Goal: Task Accomplishment & Management: Complete application form

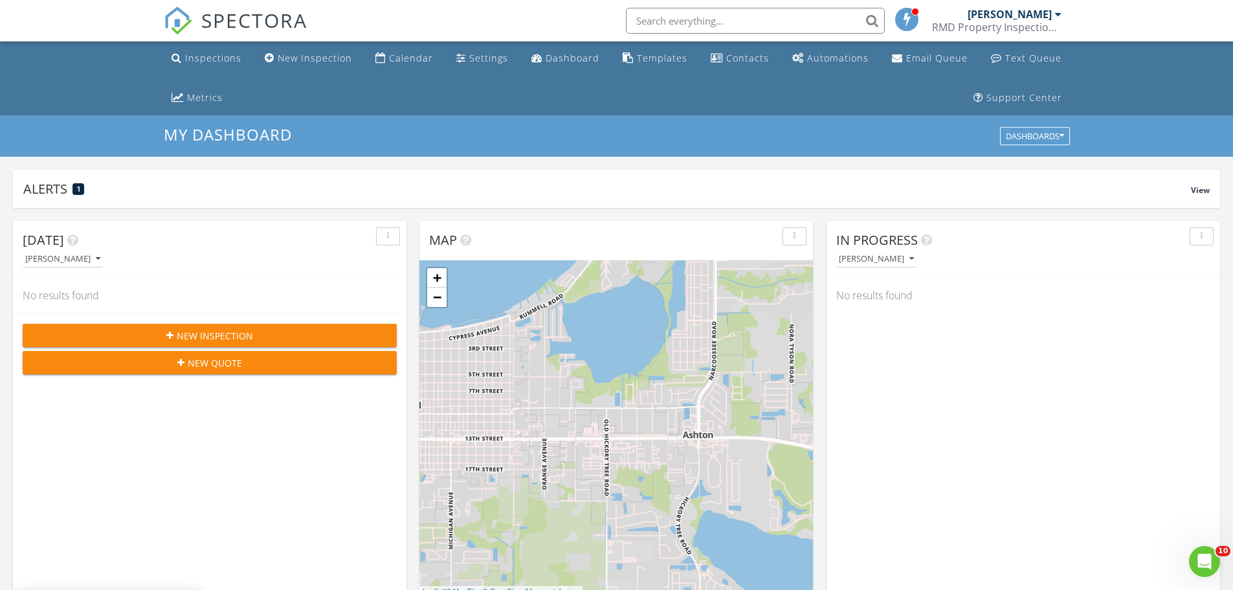
scroll to position [1198, 1253]
click at [216, 59] on div "Inspections" at bounding box center [213, 58] width 56 height 12
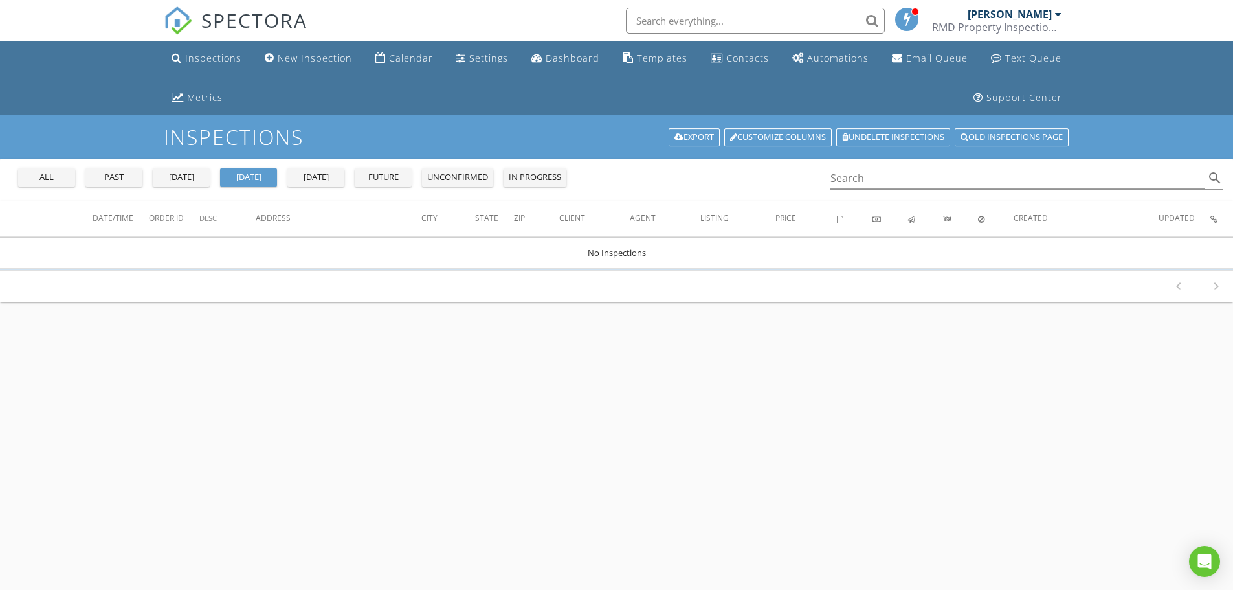
click at [56, 175] on div "all" at bounding box center [46, 177] width 47 height 13
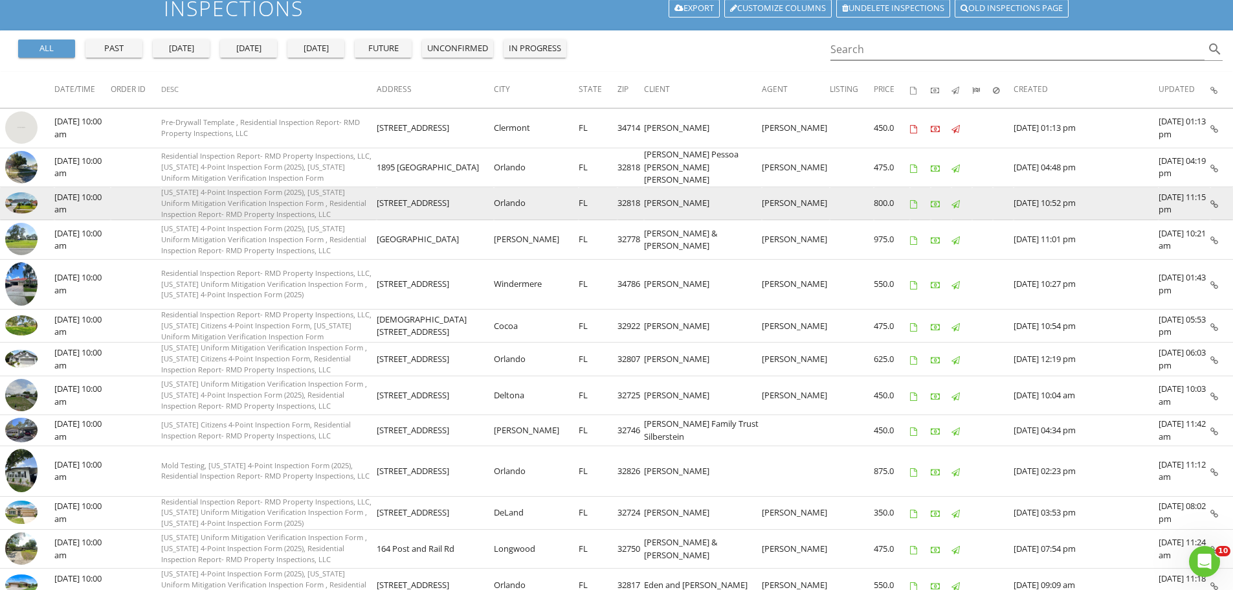
scroll to position [129, 0]
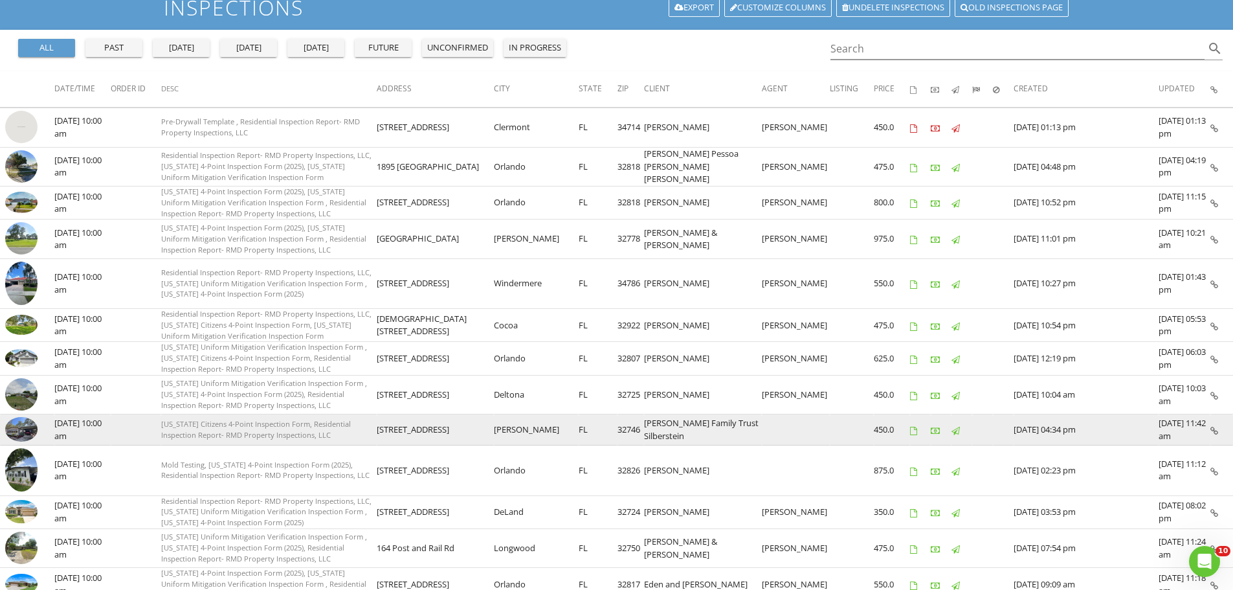
click at [19, 432] on img at bounding box center [21, 429] width 32 height 25
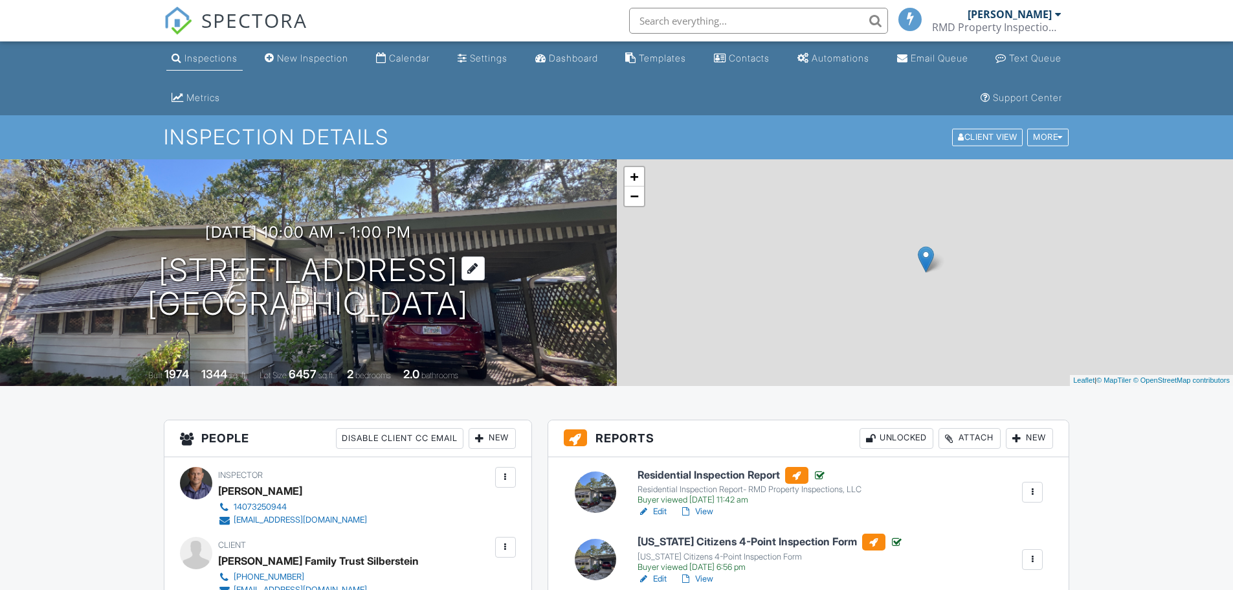
scroll to position [194, 0]
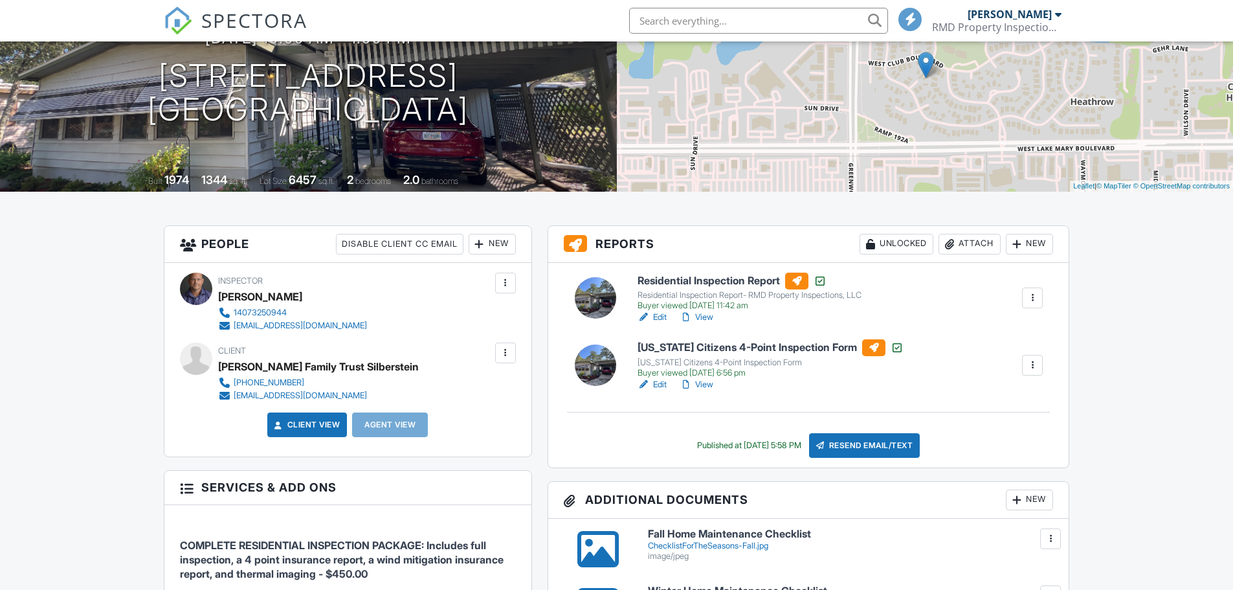
click at [503, 350] on div at bounding box center [505, 352] width 13 height 13
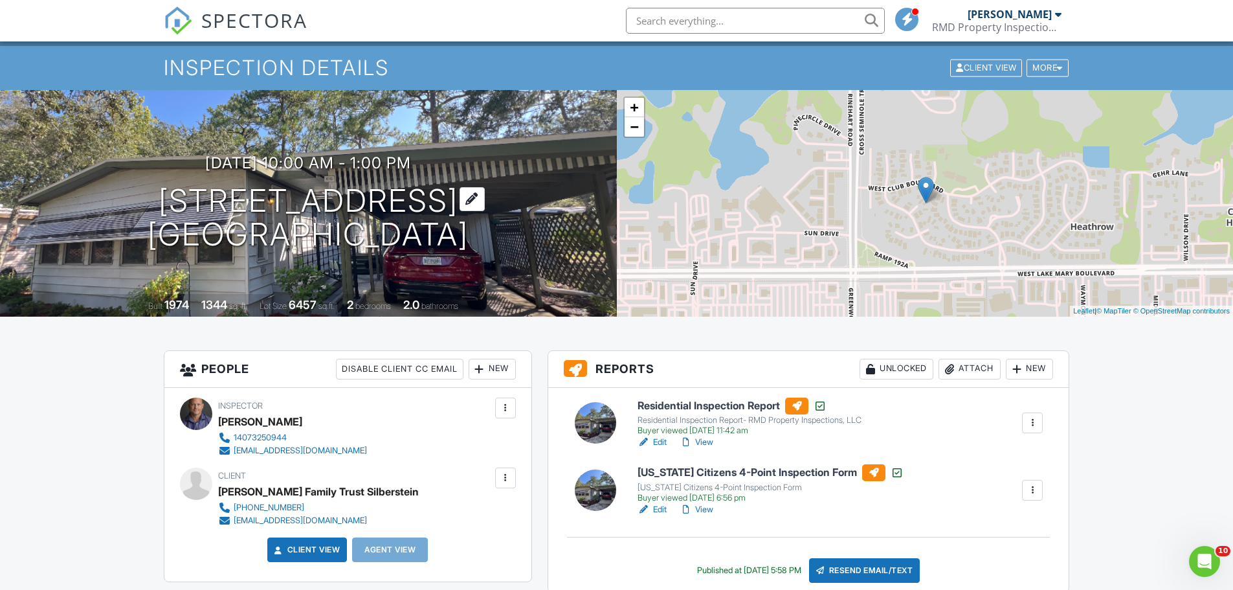
scroll to position [0, 0]
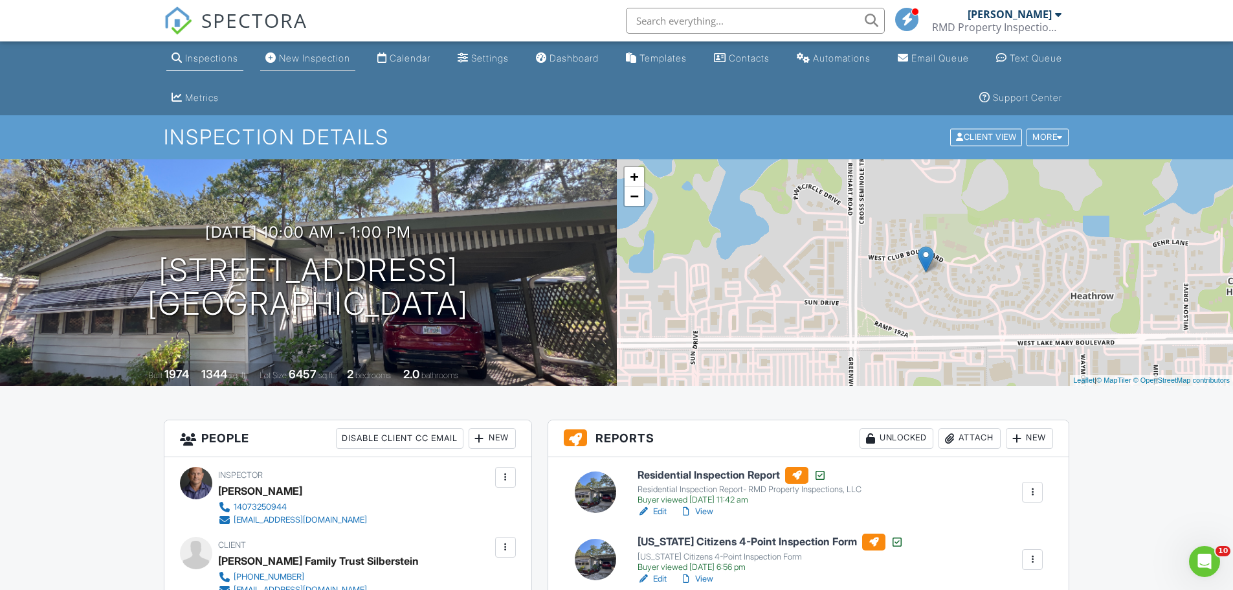
click at [330, 56] on div "New Inspection" at bounding box center [314, 57] width 71 height 11
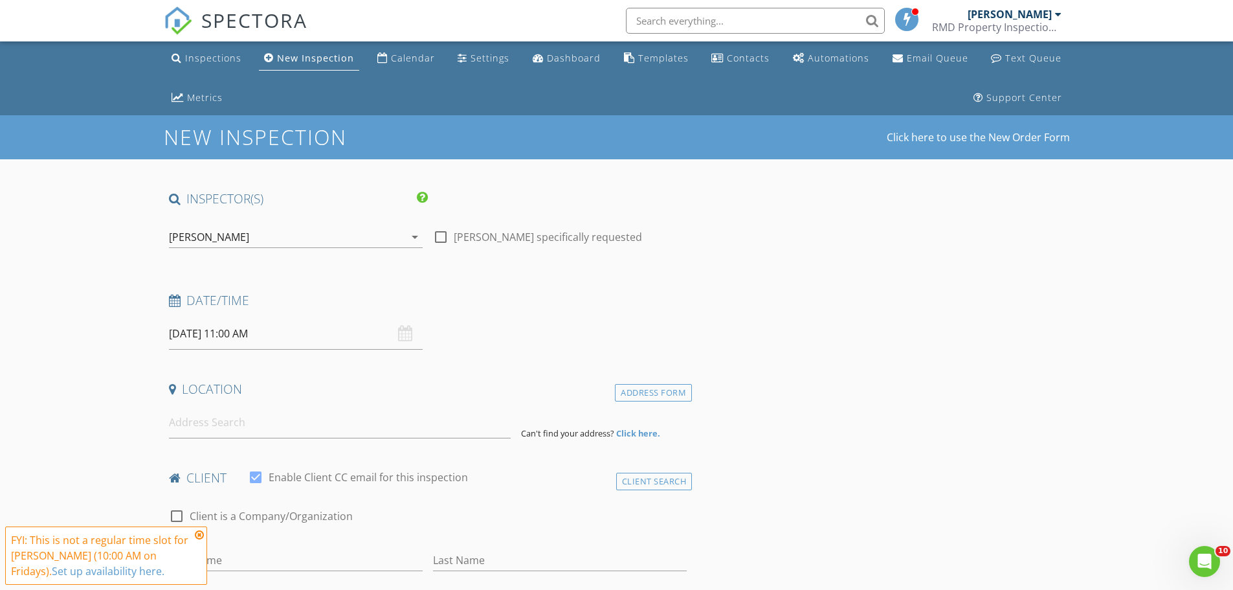
click at [400, 336] on div "[DATE] 11:00 AM" at bounding box center [296, 334] width 254 height 32
click at [284, 338] on input "08/29/2025 11:00 AM" at bounding box center [296, 334] width 254 height 32
type input "08/30/2025 11:00 AM"
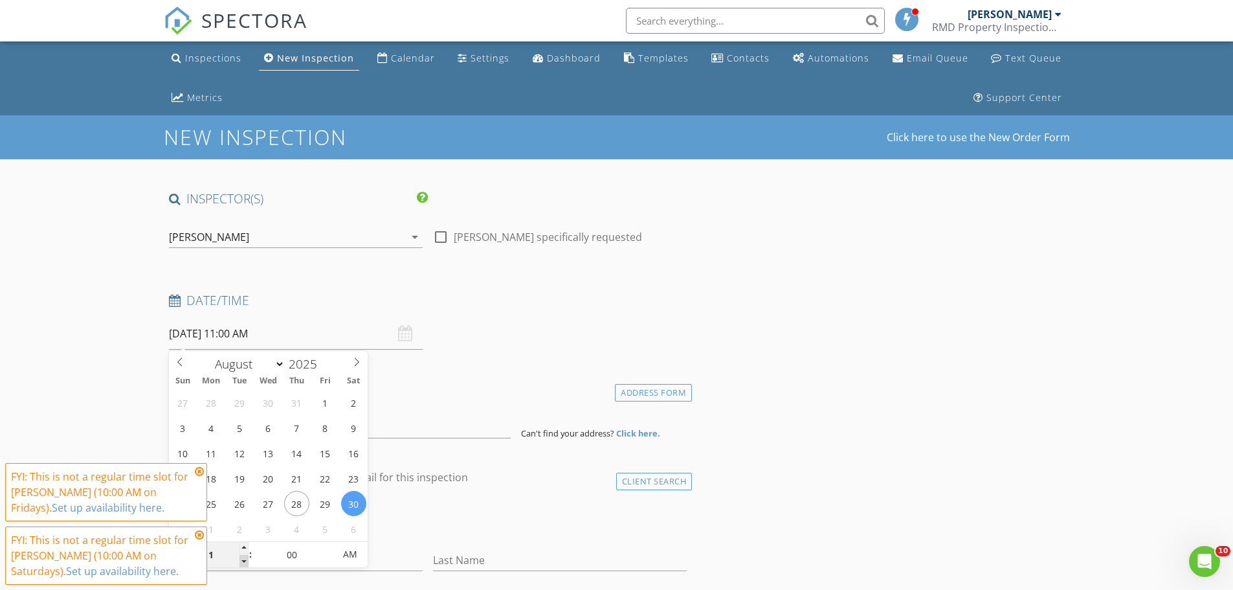
type input "10"
type input "[DATE] 10:00 AM"
click at [240, 562] on span at bounding box center [244, 561] width 9 height 13
type input "09"
type input "[DATE] 9:00 AM"
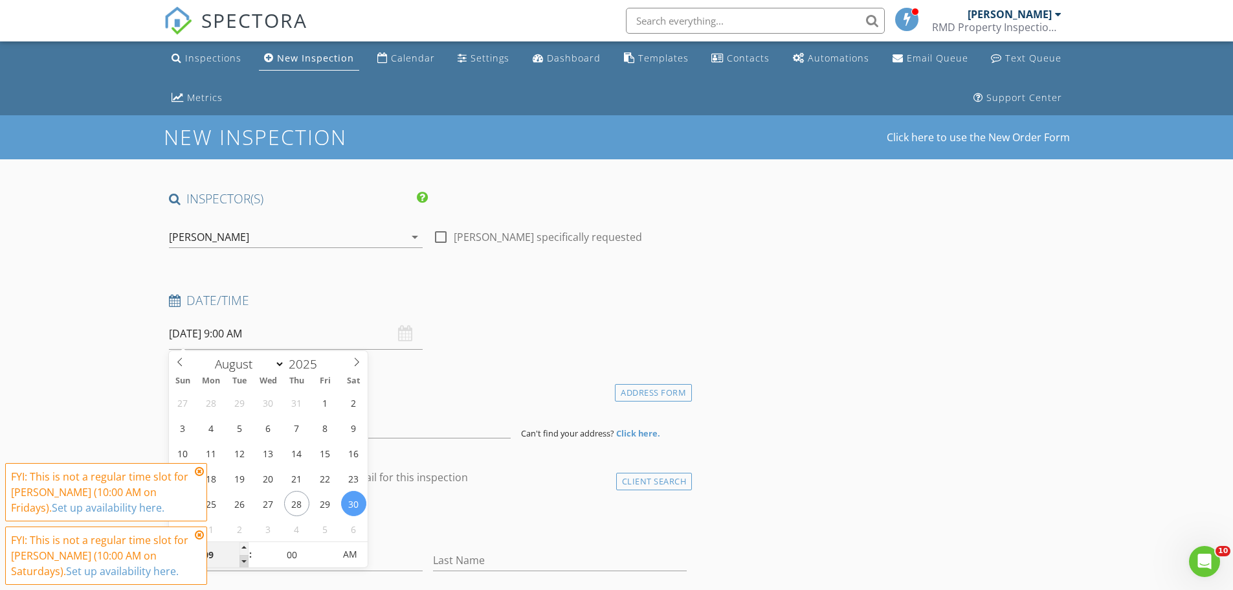
click at [240, 562] on span at bounding box center [244, 561] width 9 height 13
click at [196, 533] on icon at bounding box center [199, 535] width 9 height 10
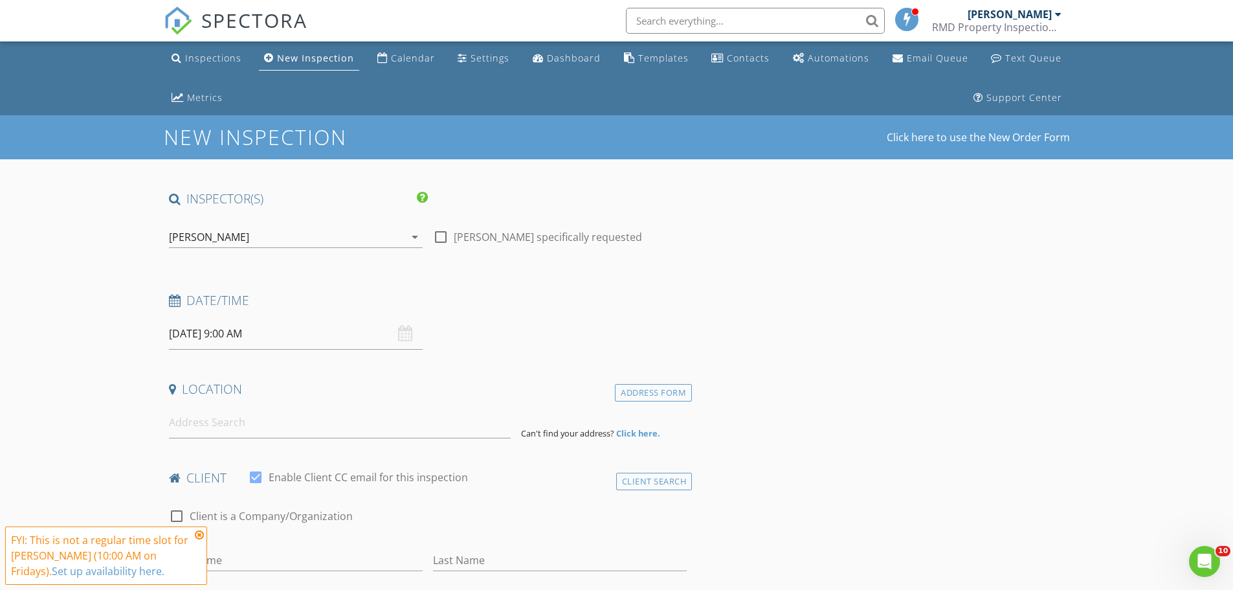
click at [201, 532] on icon at bounding box center [199, 535] width 9 height 10
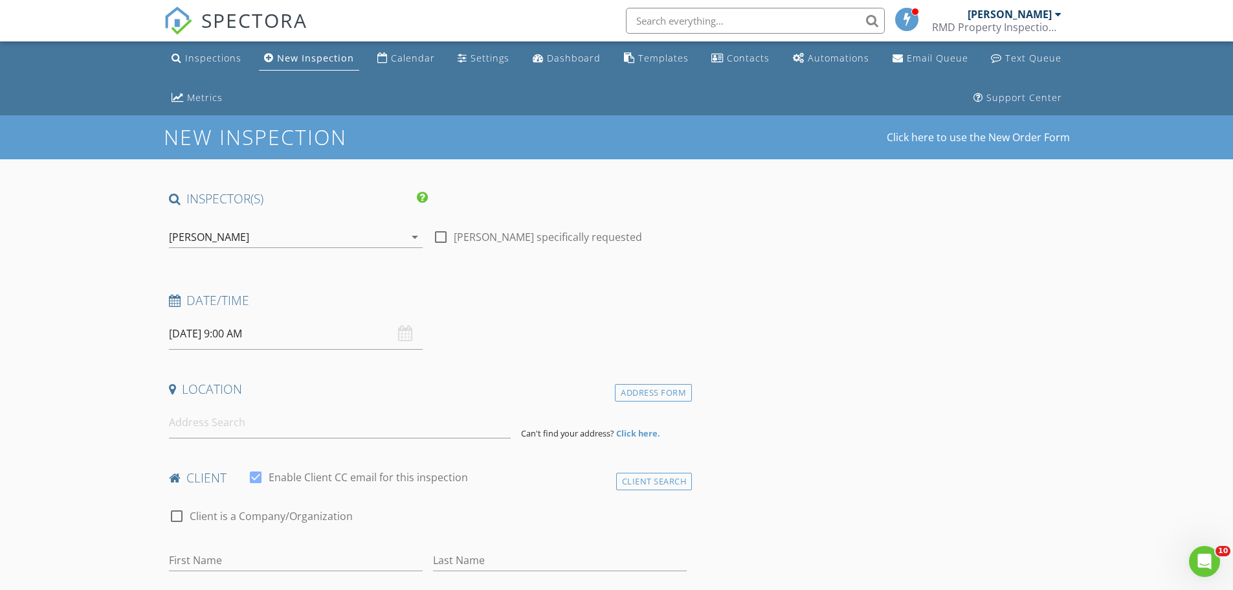
scroll to position [65, 0]
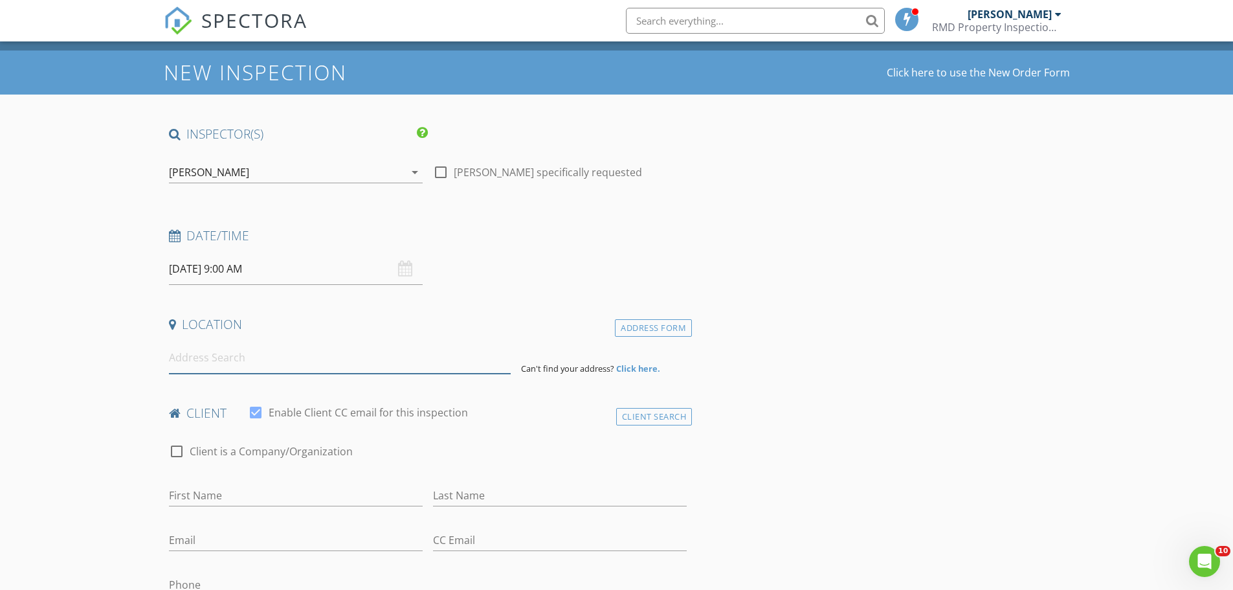
click at [249, 359] on input at bounding box center [340, 358] width 342 height 32
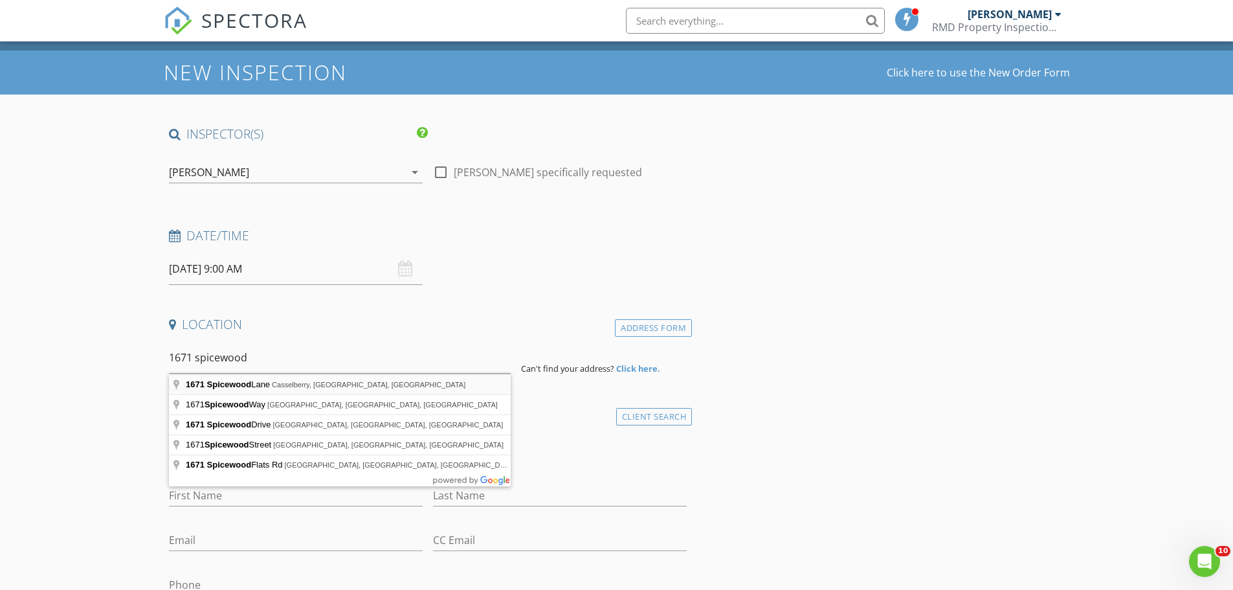
type input "1671 Spicewood Lane, Casselberry, FL, USA"
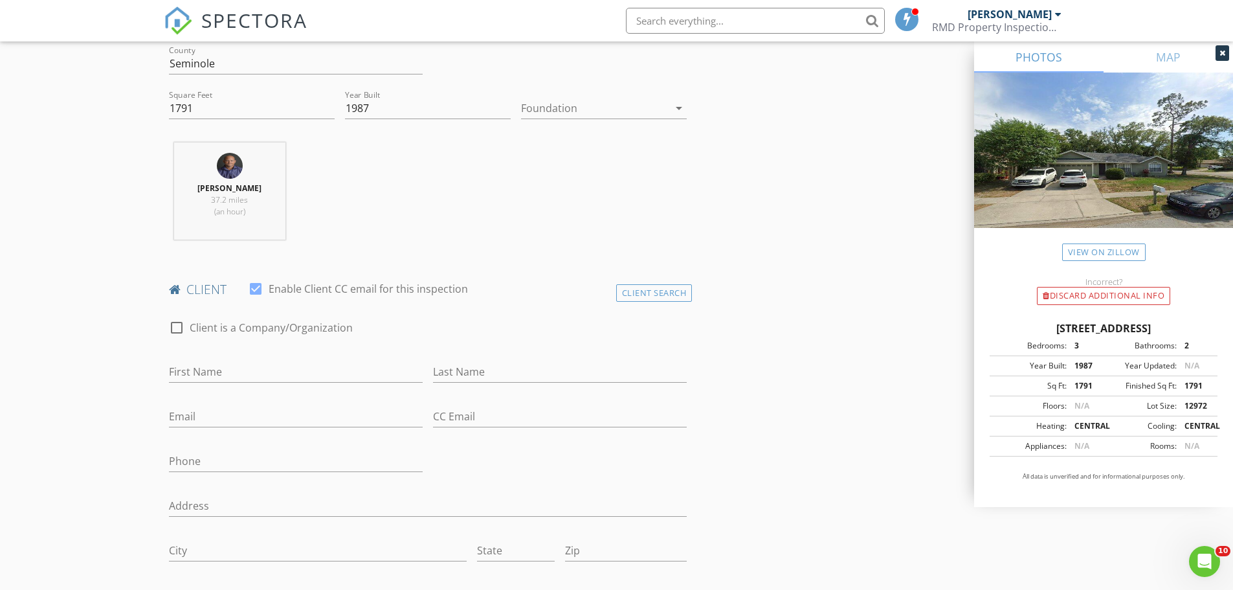
scroll to position [518, 0]
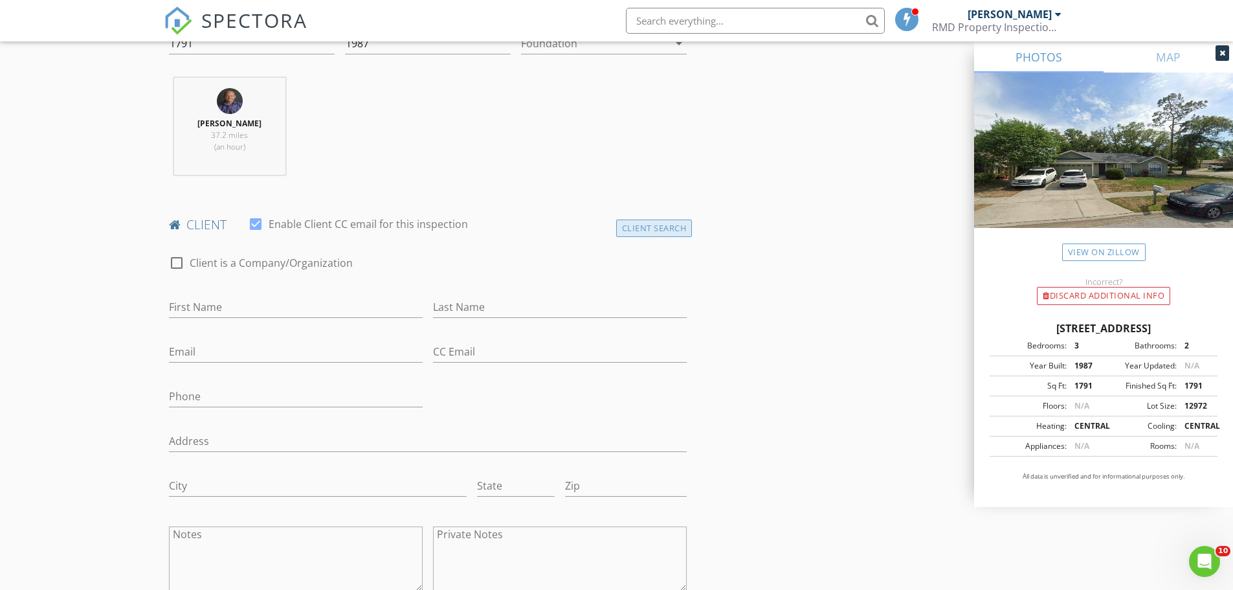
click at [633, 230] on div "Client Search" at bounding box center [654, 227] width 76 height 17
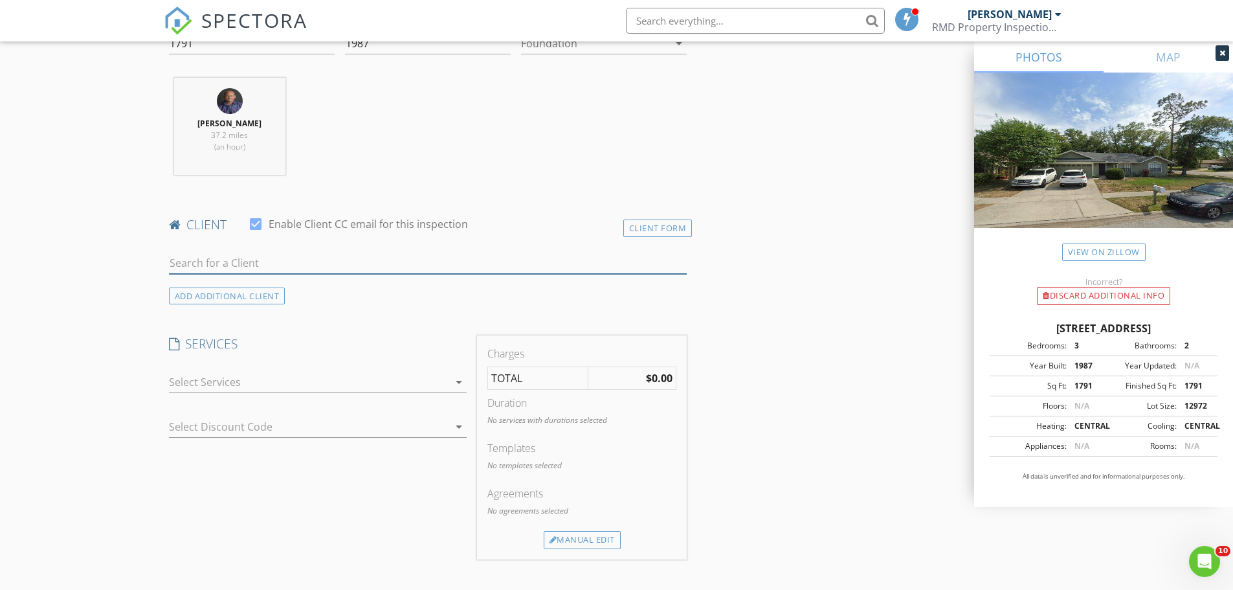
click at [219, 264] on input "text" at bounding box center [428, 263] width 519 height 21
type input "craig"
click at [227, 288] on div "Craig Silberstein Family Trust Silberstein" at bounding box center [304, 287] width 197 height 16
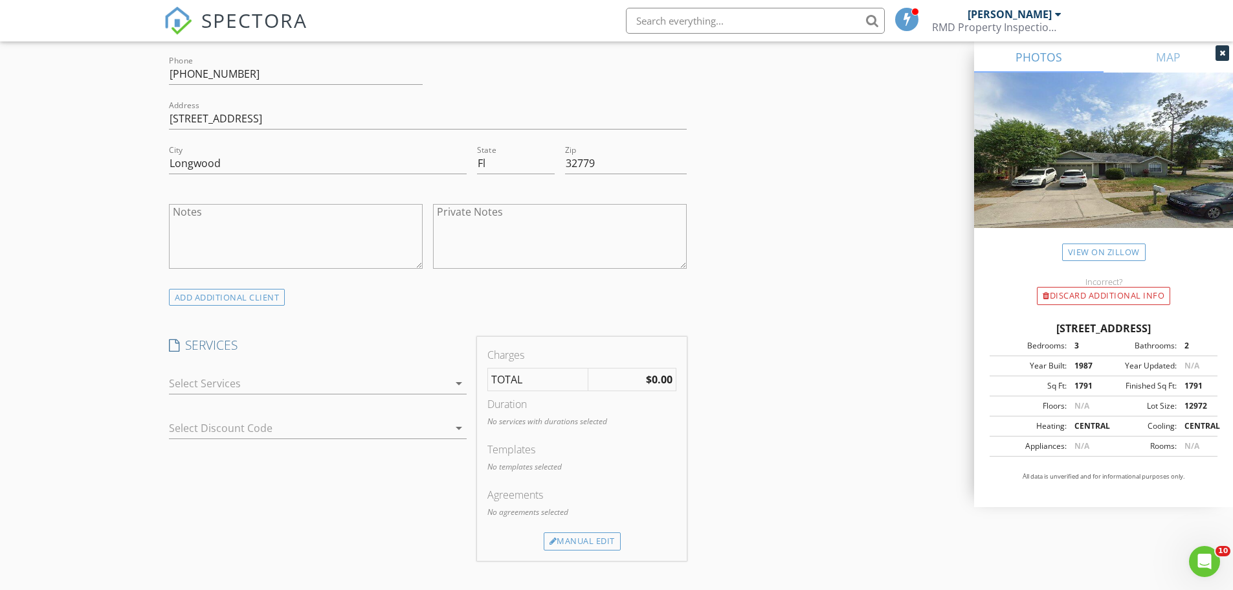
scroll to position [842, 0]
click at [250, 380] on div at bounding box center [309, 382] width 280 height 21
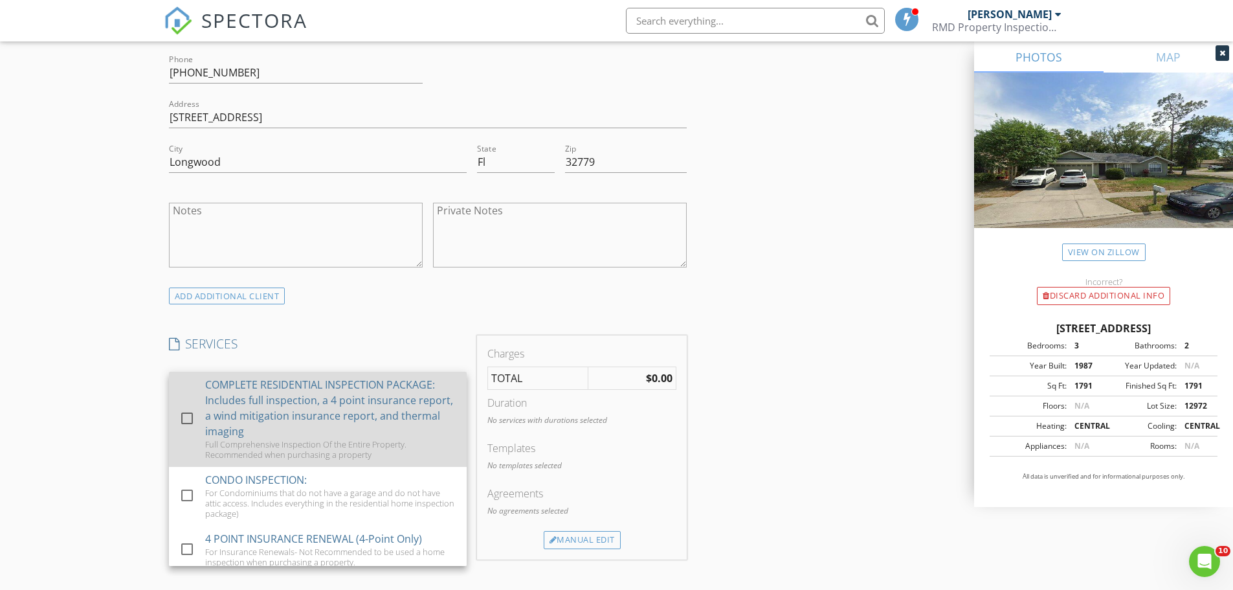
click at [186, 416] on div at bounding box center [187, 418] width 22 height 22
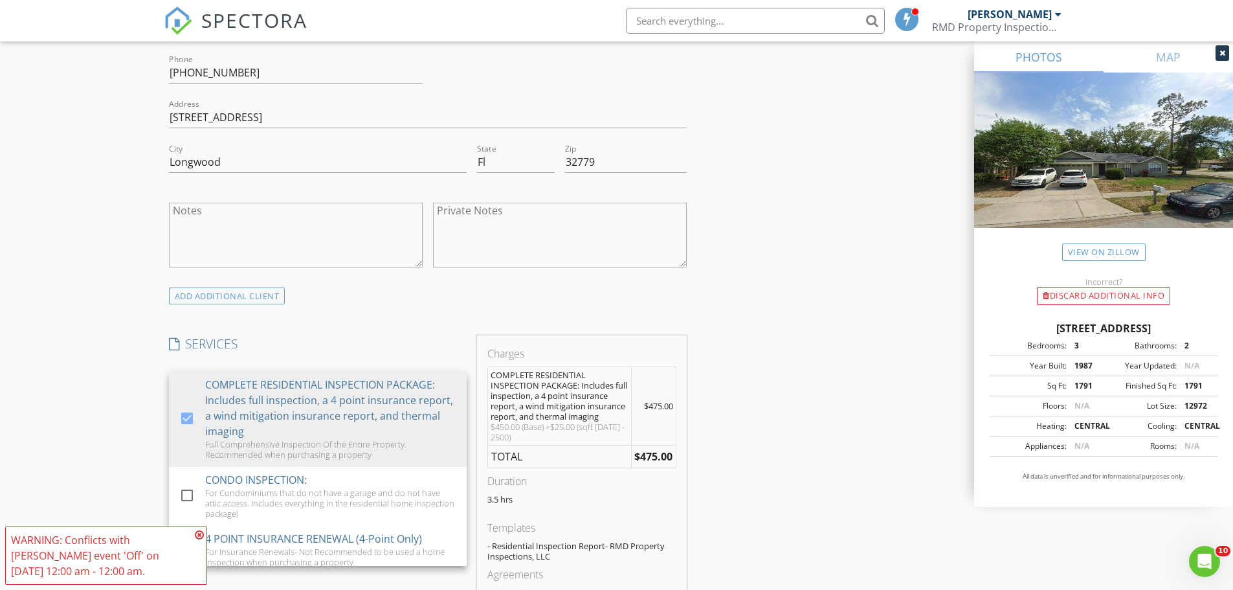
click at [196, 536] on icon at bounding box center [199, 535] width 9 height 10
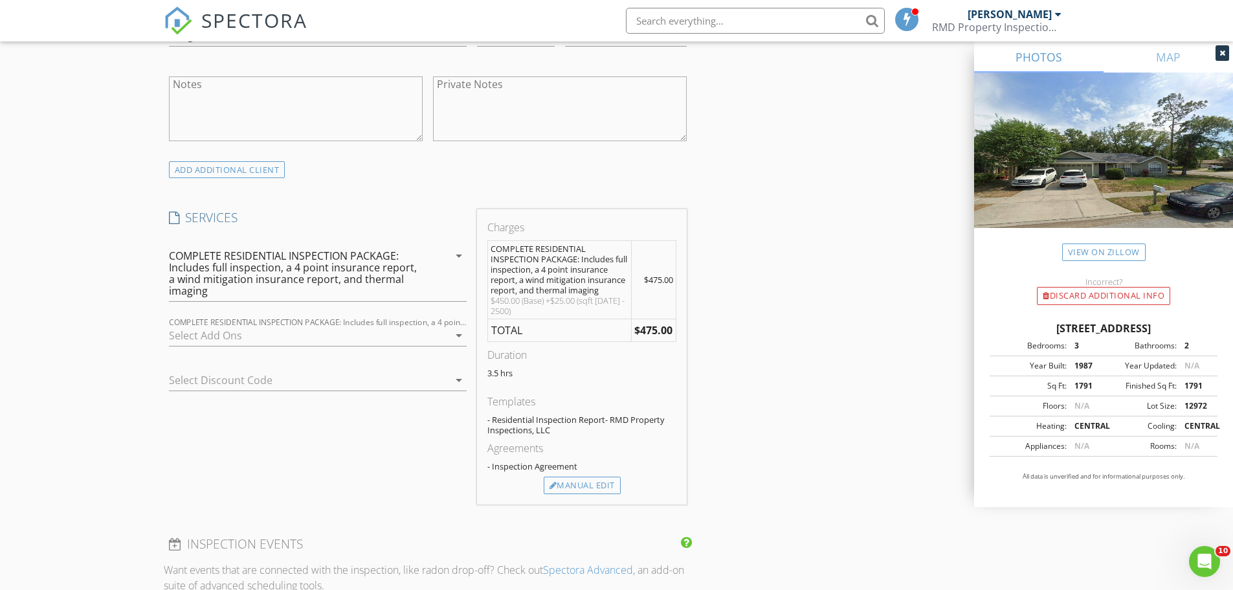
scroll to position [1036, 0]
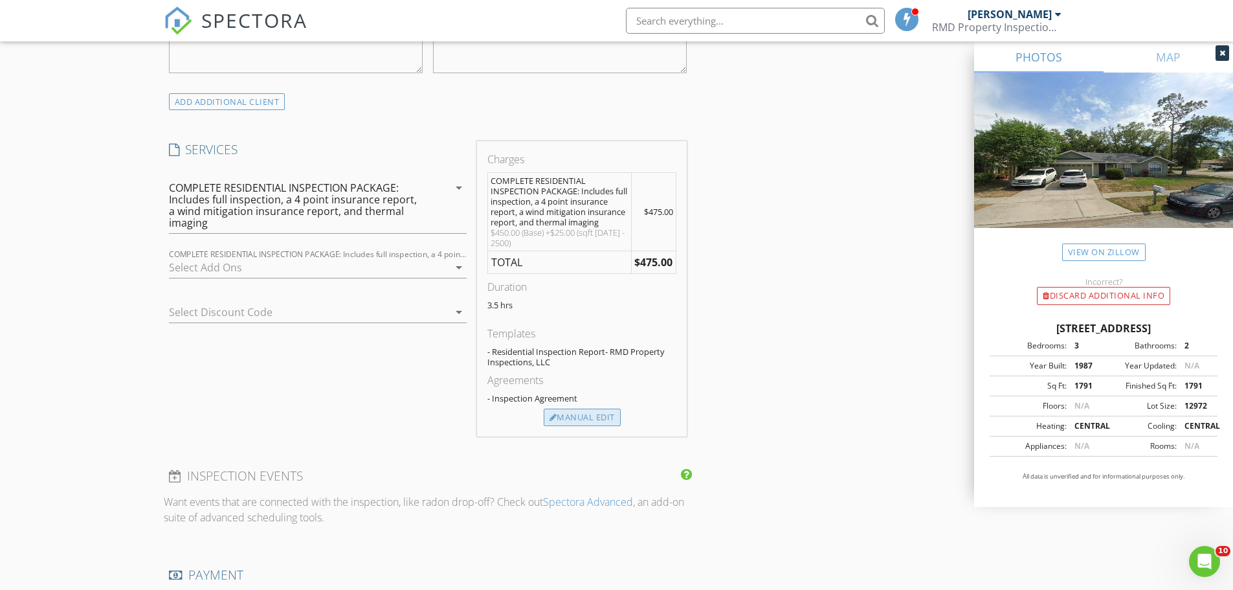
click at [588, 420] on div "Manual Edit" at bounding box center [582, 418] width 77 height 18
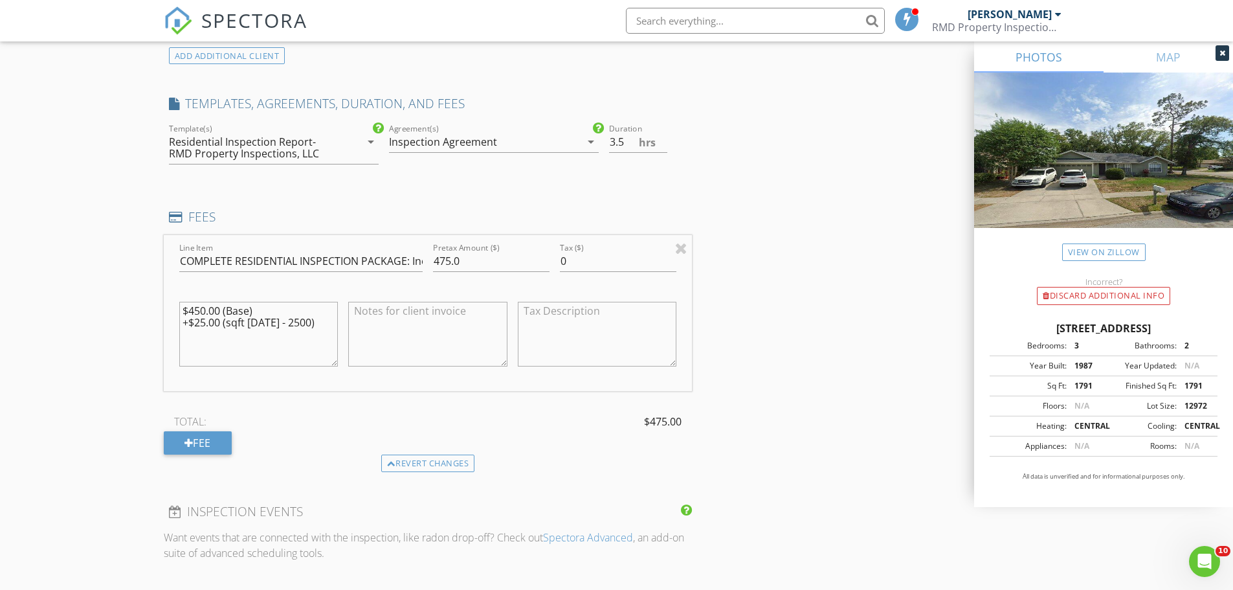
scroll to position [1101, 0]
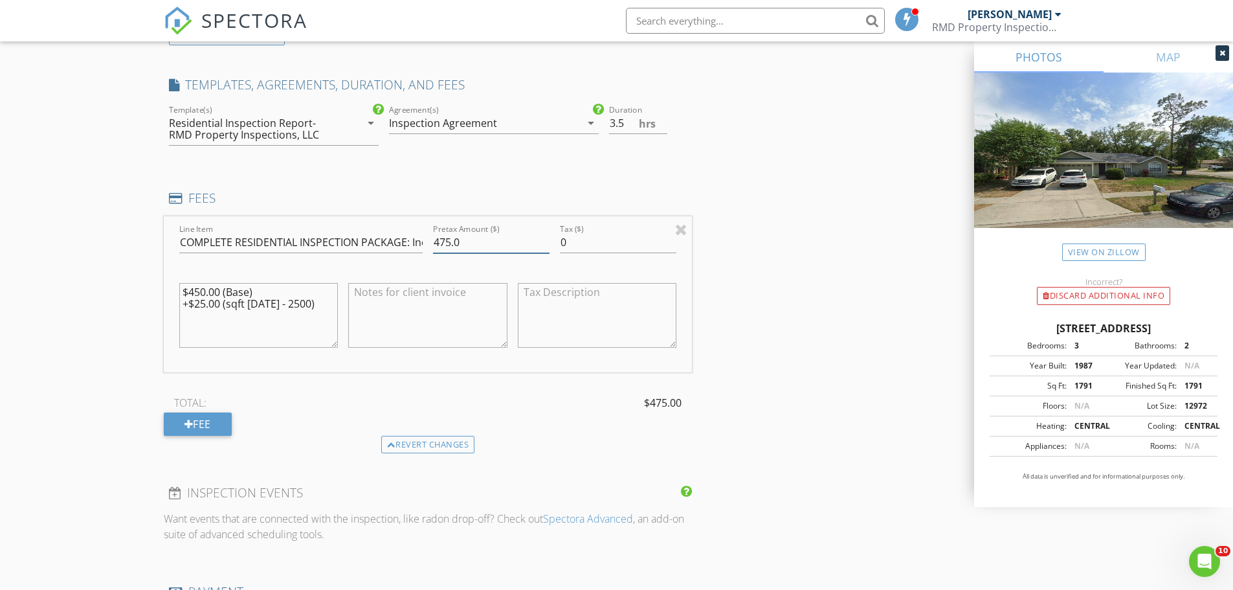
click at [449, 240] on input "475.0" at bounding box center [491, 242] width 117 height 21
type input "350.0"
click at [409, 240] on input "COMPLETE RESIDENTIAL INSPECTION PACKAGE: Includes full inspection, a 4 point in…" at bounding box center [300, 242] width 243 height 21
click at [313, 241] on input "COMPLETE RESIDENTIAL INSPECTION PACKAGE: Includes full inspection, a 4 point in…" at bounding box center [300, 242] width 243 height 21
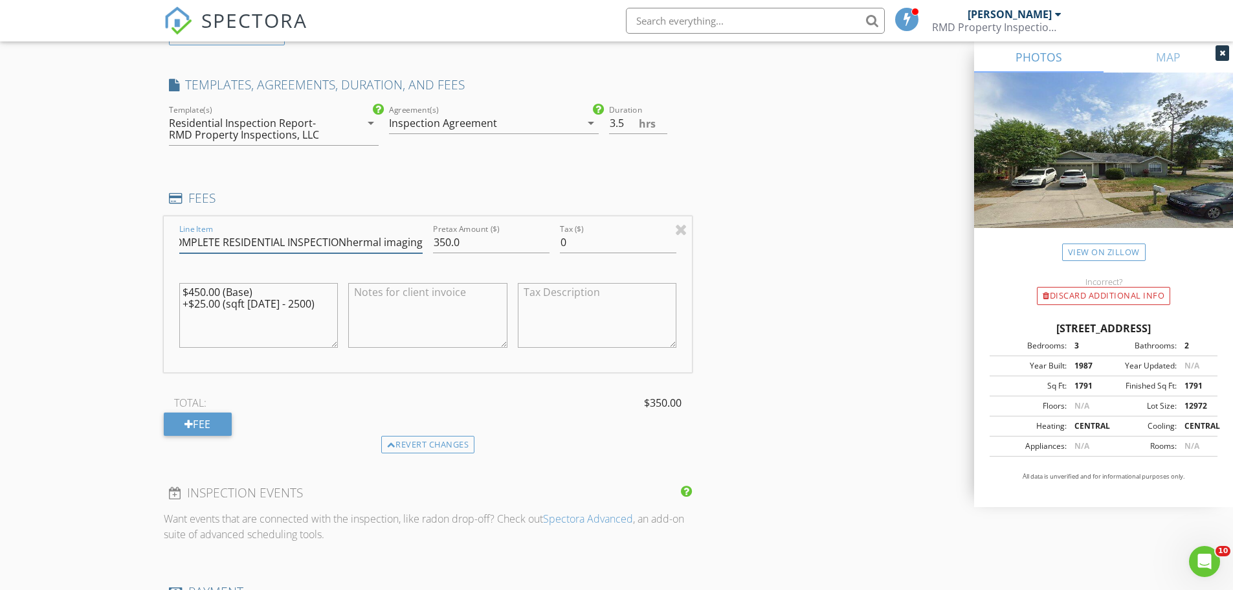
scroll to position [0, 0]
type input "COMPLETE RESIDENTIAL INSPECTION"
click at [85, 264] on div "New Inspection Click here to use the New Order Form INSPECTOR(S) check_box RICH…" at bounding box center [616, 317] width 1233 height 2604
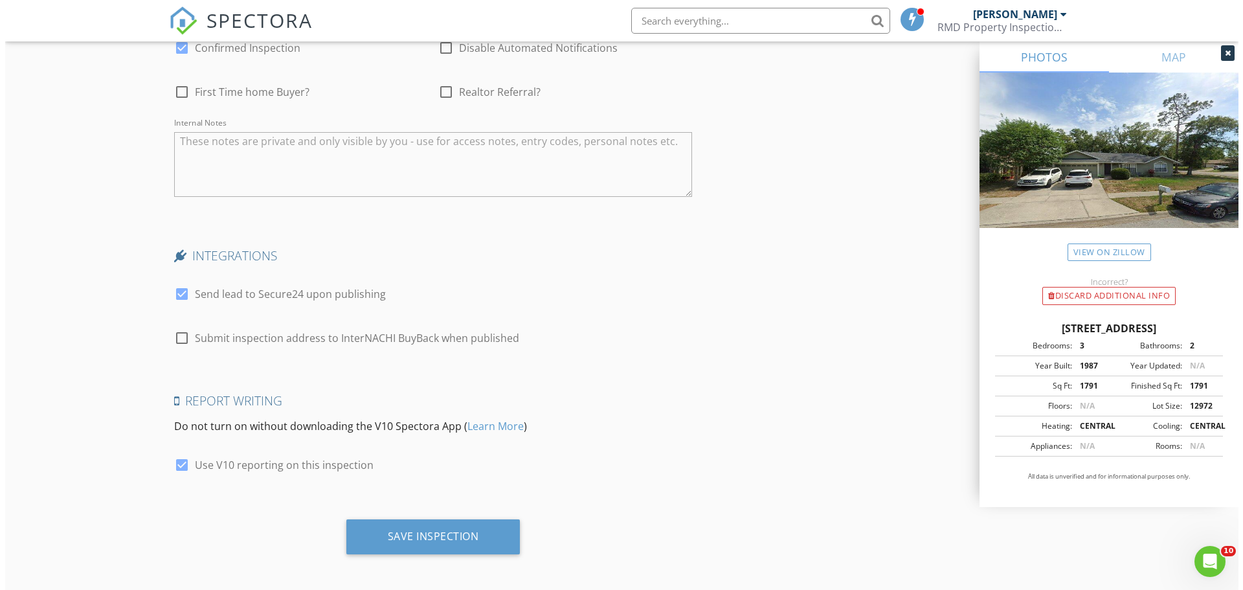
scroll to position [2129, 0]
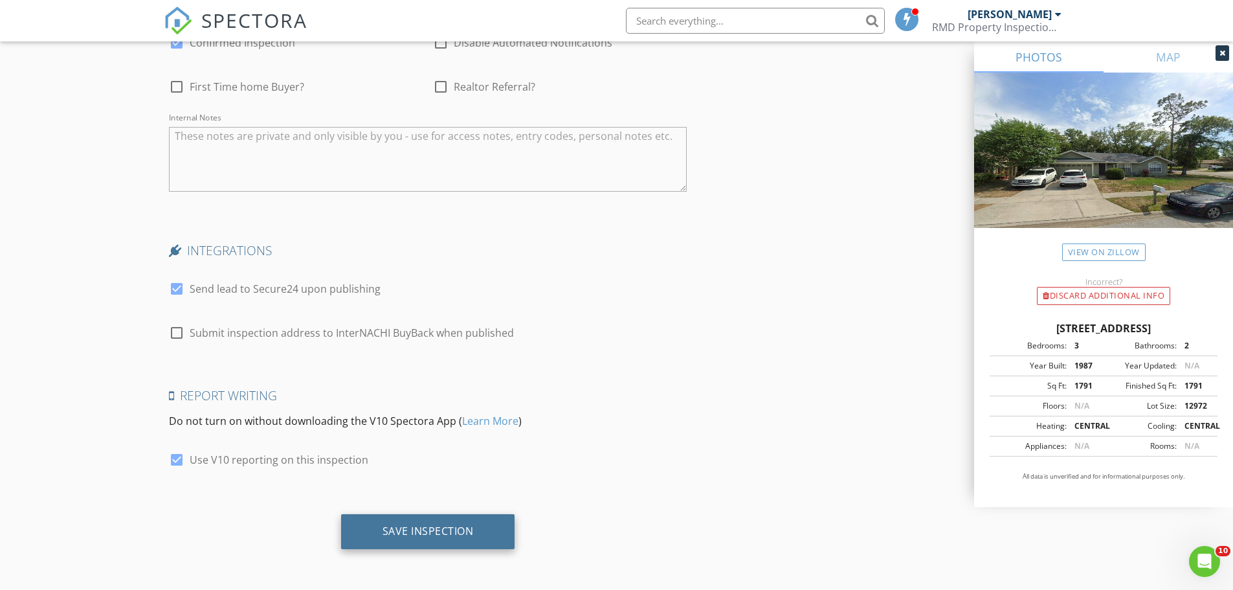
click at [403, 530] on div "Save Inspection" at bounding box center [428, 530] width 91 height 13
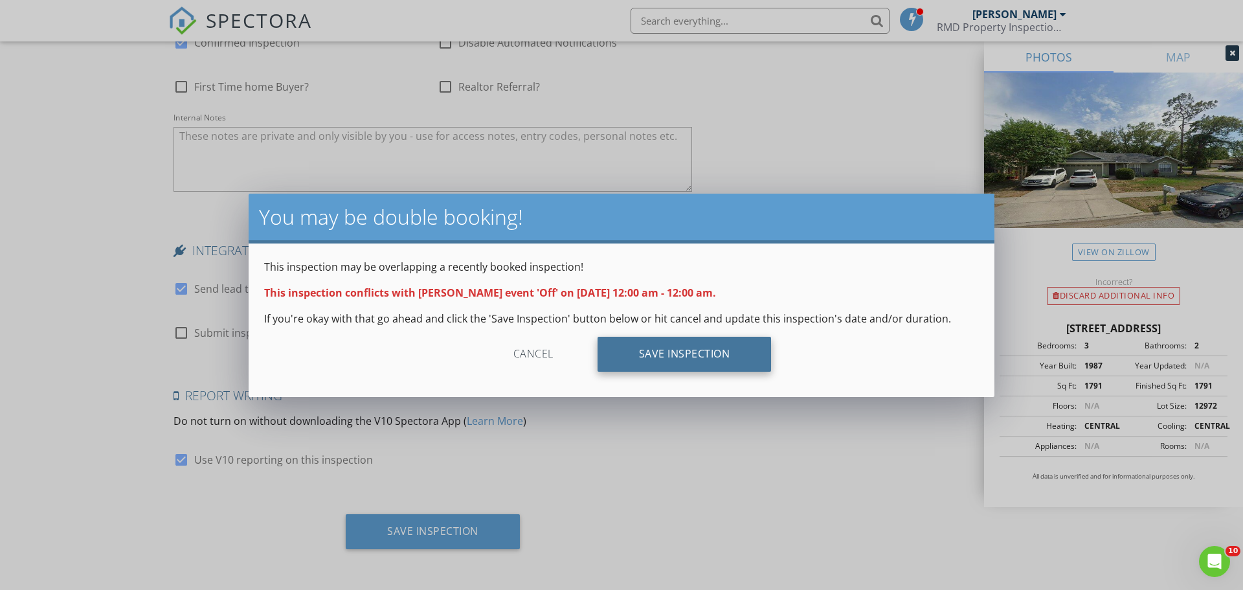
click at [690, 354] on div "Save Inspection" at bounding box center [685, 354] width 174 height 35
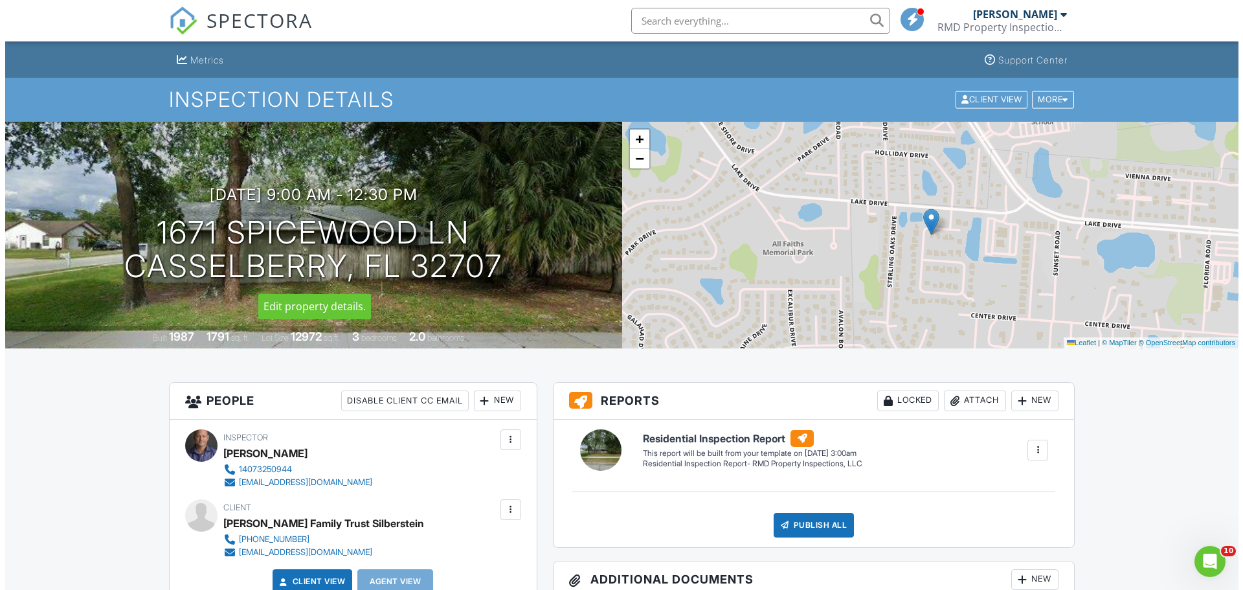
scroll to position [259, 0]
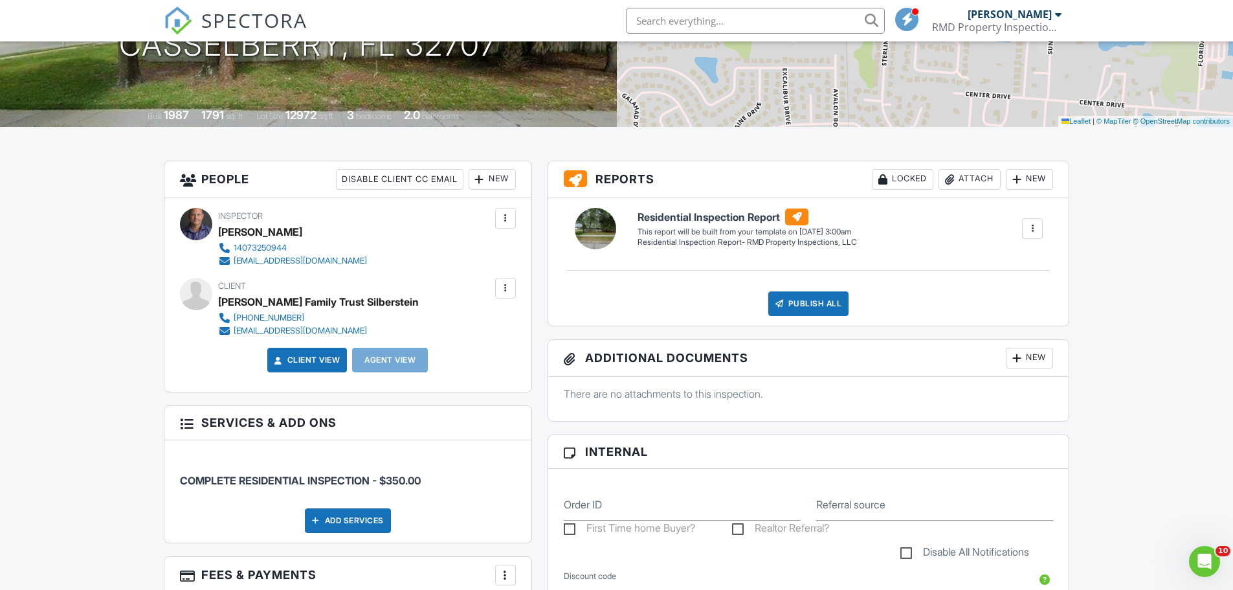
click at [508, 284] on div at bounding box center [505, 288] width 13 height 13
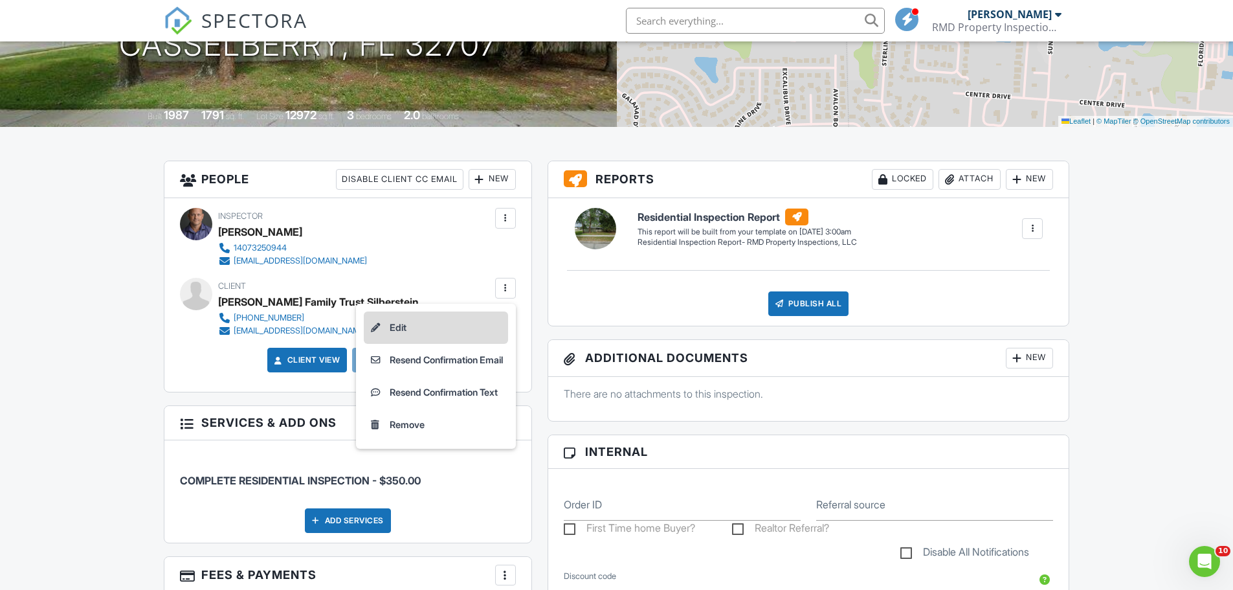
click at [398, 329] on li "Edit" at bounding box center [436, 327] width 144 height 32
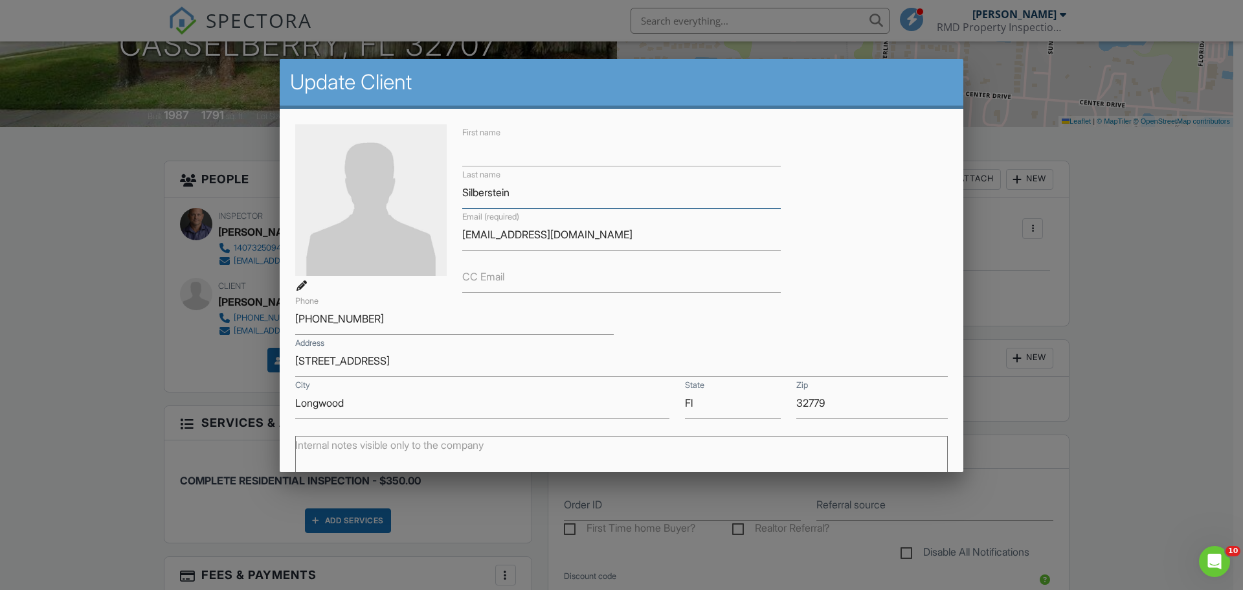
click at [541, 190] on input "Silberstein" at bounding box center [621, 193] width 319 height 32
type input "S"
click at [482, 149] on label "First name" at bounding box center [486, 150] width 48 height 14
click at [482, 149] on input "First name" at bounding box center [621, 151] width 319 height 32
type input "[PERSON_NAME]"
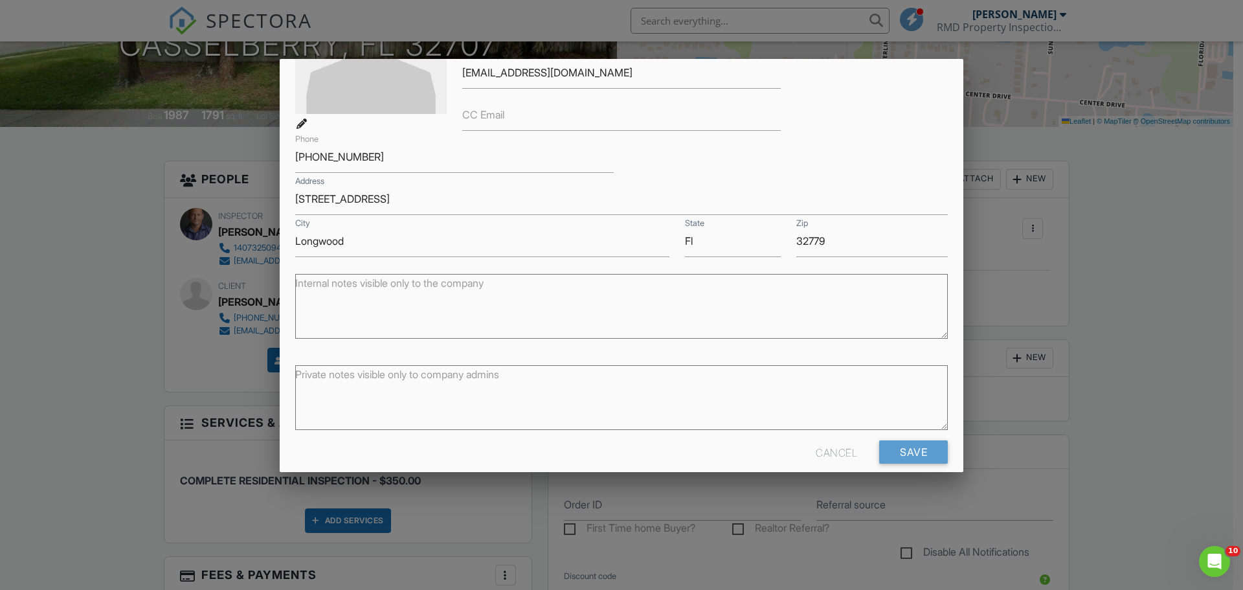
scroll to position [179, 0]
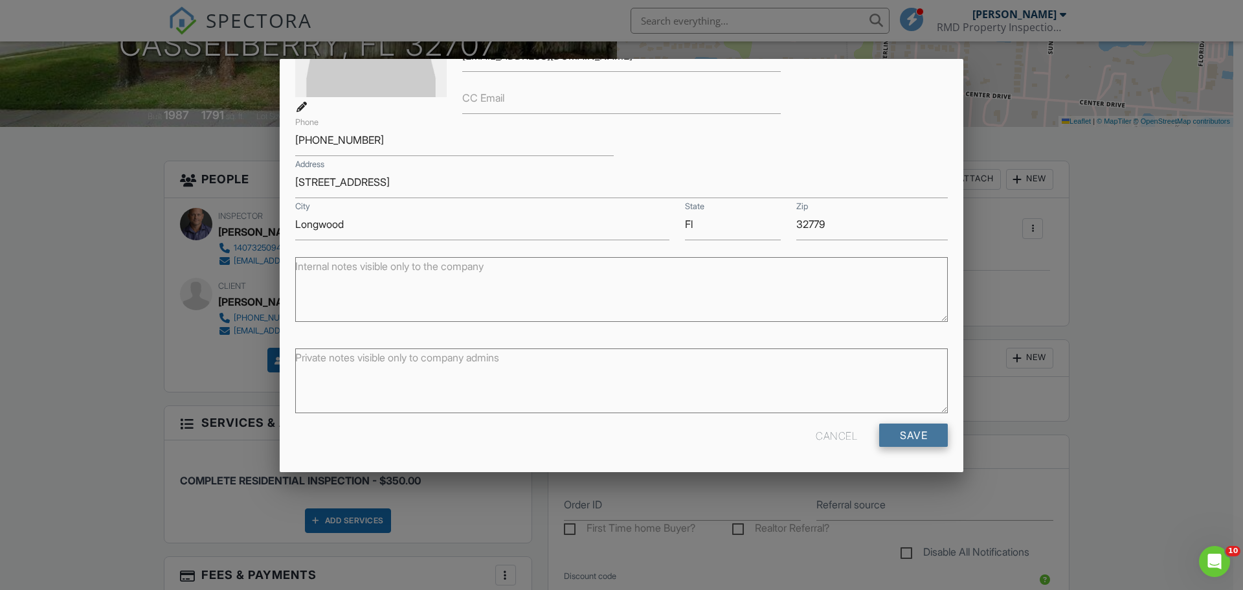
type input "[PERSON_NAME]"
click at [892, 439] on input "Save" at bounding box center [913, 434] width 69 height 23
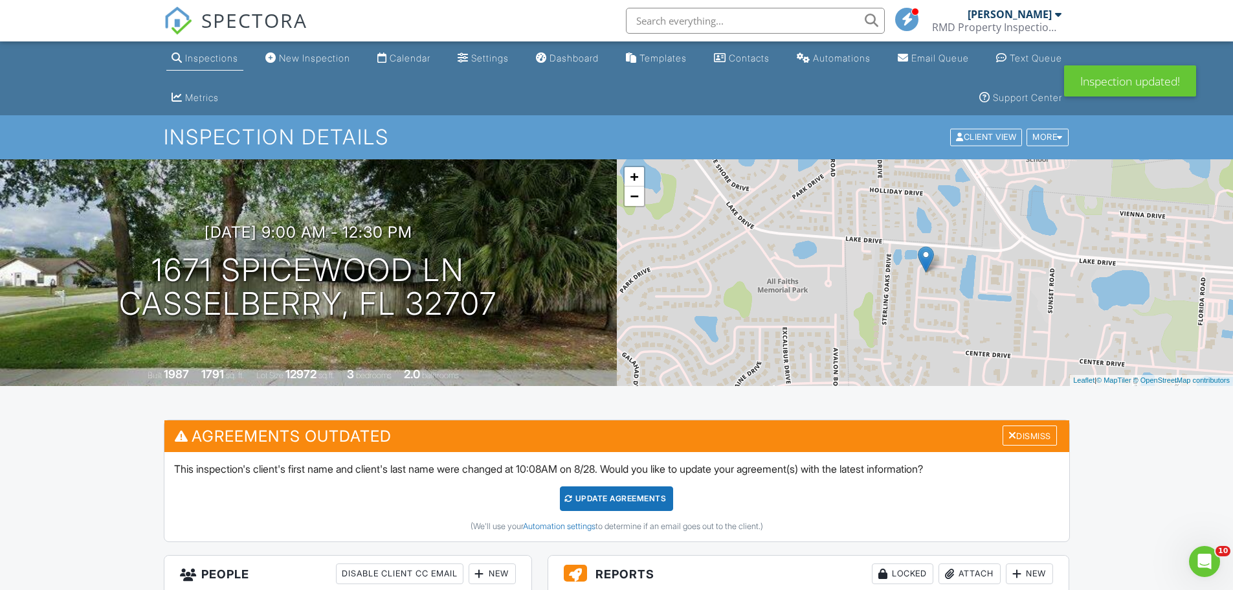
drag, startPoint x: 639, startPoint y: 488, endPoint x: 625, endPoint y: 497, distance: 16.9
click at [638, 488] on div "Update Agreements" at bounding box center [616, 498] width 113 height 25
